Goal: Task Accomplishment & Management: Complete application form

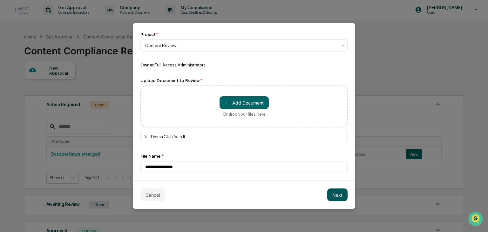
click at [336, 193] on button "Next" at bounding box center [337, 194] width 20 height 13
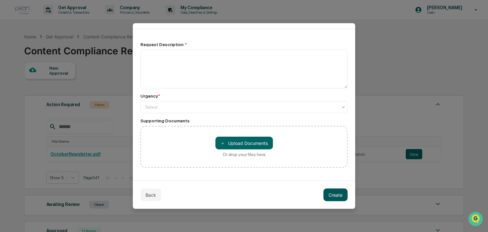
scroll to position [25, 0]
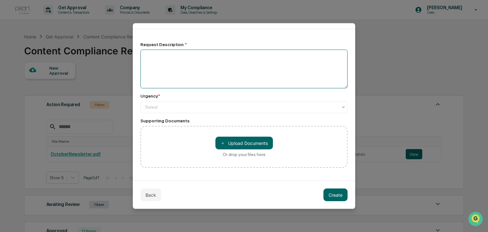
click at [240, 78] on textarea at bounding box center [243, 69] width 207 height 39
type textarea "**********"
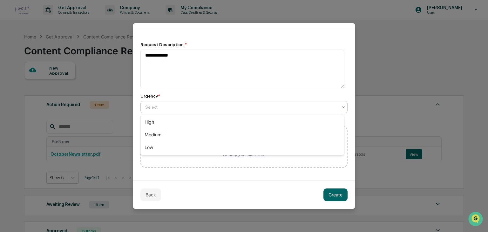
click at [202, 108] on div at bounding box center [241, 107] width 192 height 6
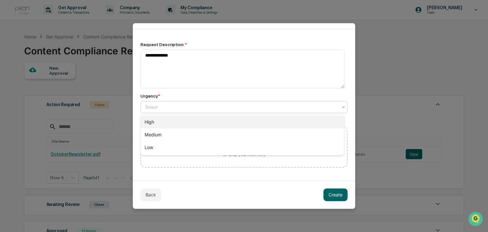
click at [194, 116] on div "High" at bounding box center [242, 122] width 203 height 13
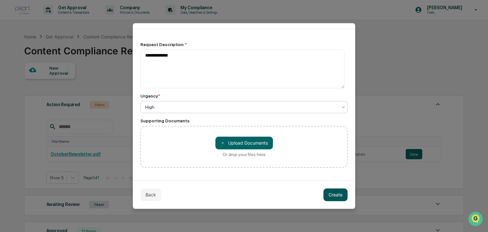
click at [329, 191] on button "Create" at bounding box center [335, 194] width 24 height 13
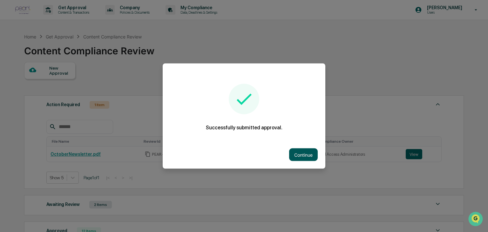
click at [307, 153] on button "Continue" at bounding box center [303, 154] width 29 height 13
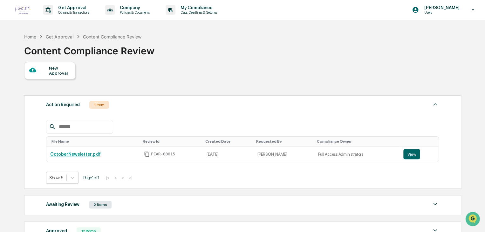
click at [58, 66] on div "New Approval" at bounding box center [59, 70] width 21 height 10
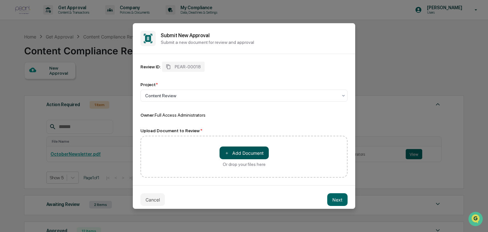
click at [232, 149] on button "＋ Add Document" at bounding box center [243, 152] width 49 height 13
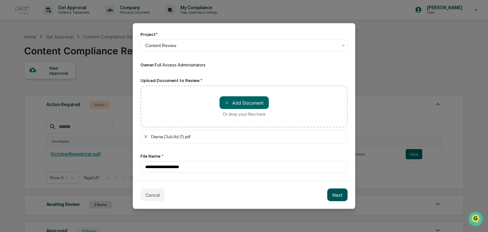
click at [335, 193] on button "Next" at bounding box center [337, 194] width 20 height 13
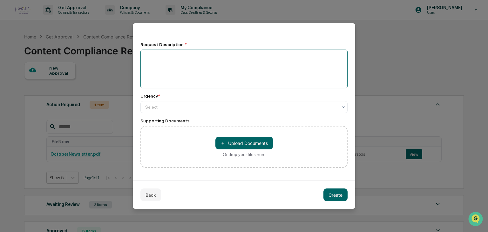
click at [206, 77] on textarea at bounding box center [243, 69] width 207 height 39
type textarea "**********"
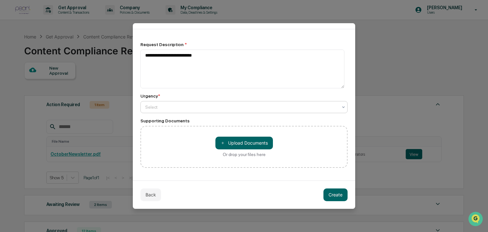
click at [215, 107] on div at bounding box center [241, 107] width 192 height 6
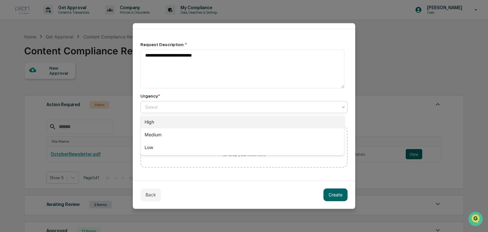
click at [206, 117] on div "High" at bounding box center [242, 122] width 203 height 13
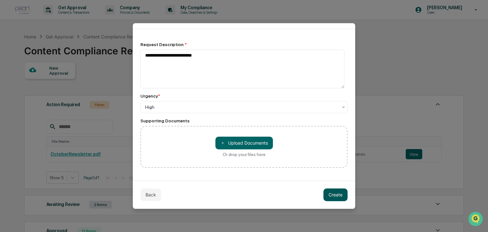
click at [328, 193] on button "Create" at bounding box center [335, 194] width 24 height 13
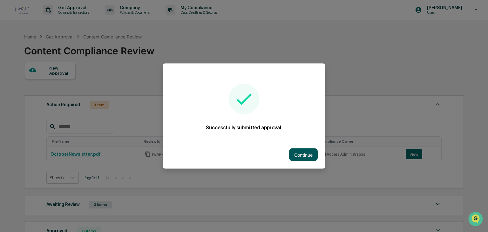
click at [289, 149] on button "Continue" at bounding box center [303, 154] width 29 height 13
